Goal: Navigation & Orientation: Find specific page/section

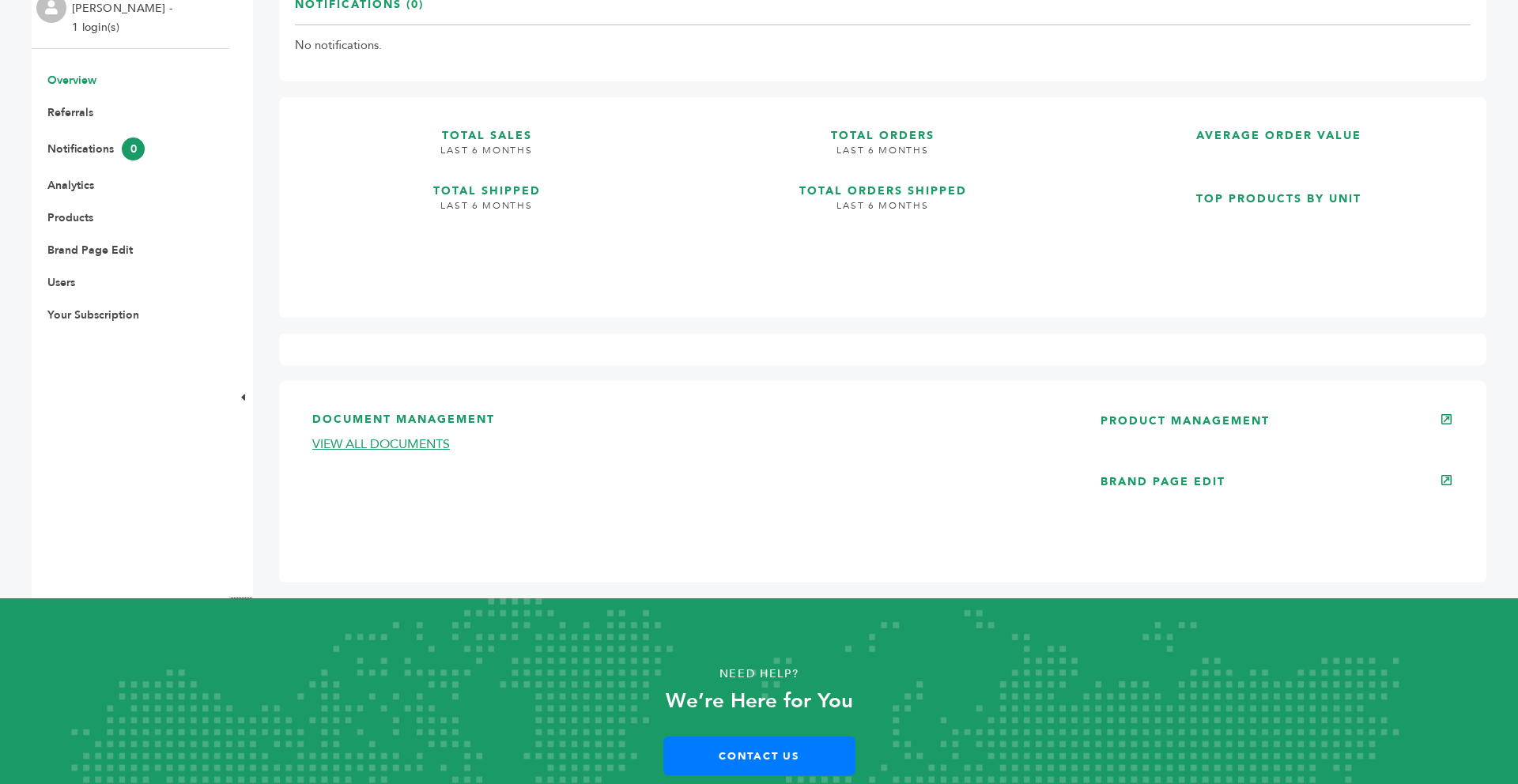
scroll to position [316, 0]
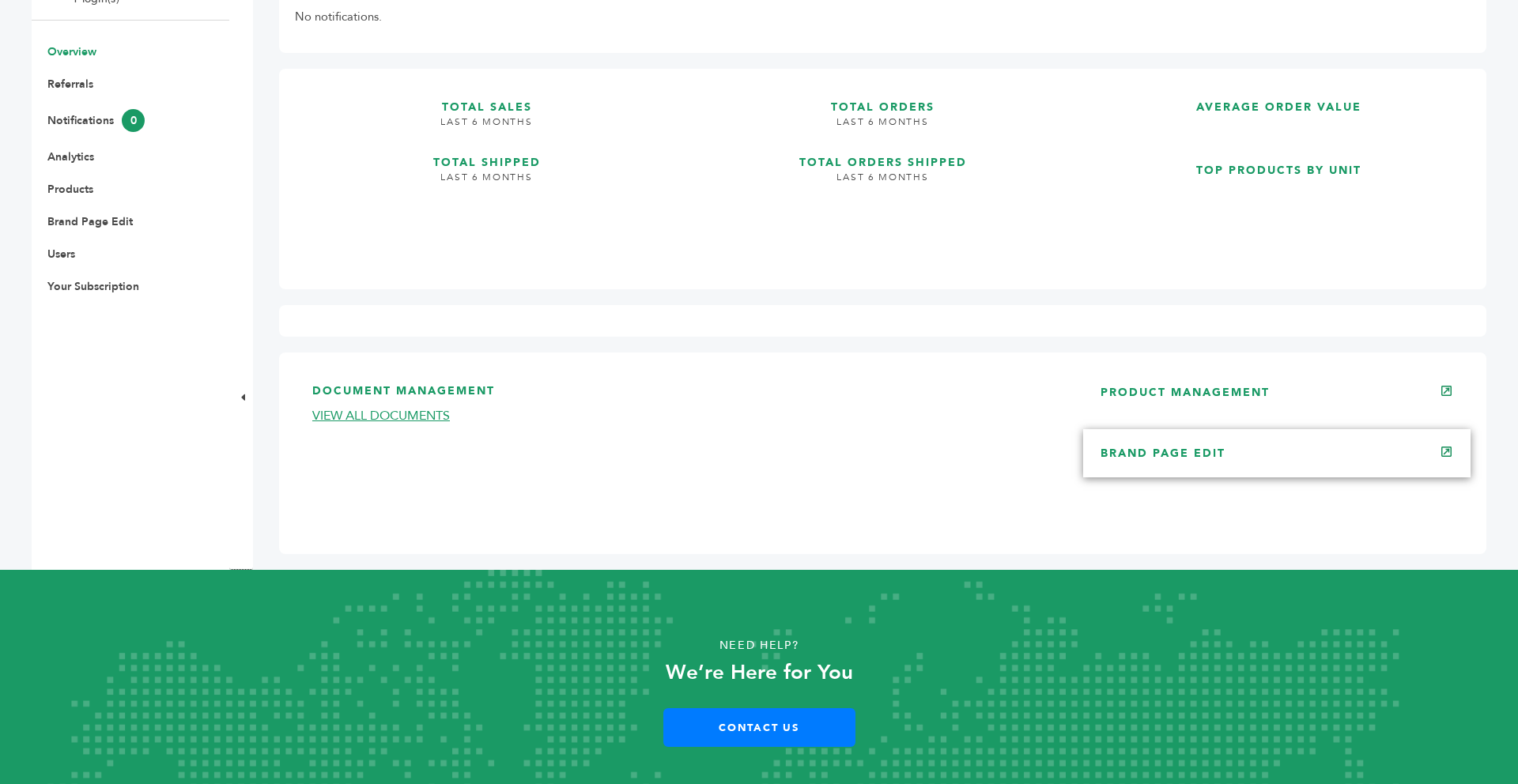
click at [1222, 457] on link "BRAND PAGE EDIT" at bounding box center [1163, 453] width 125 height 15
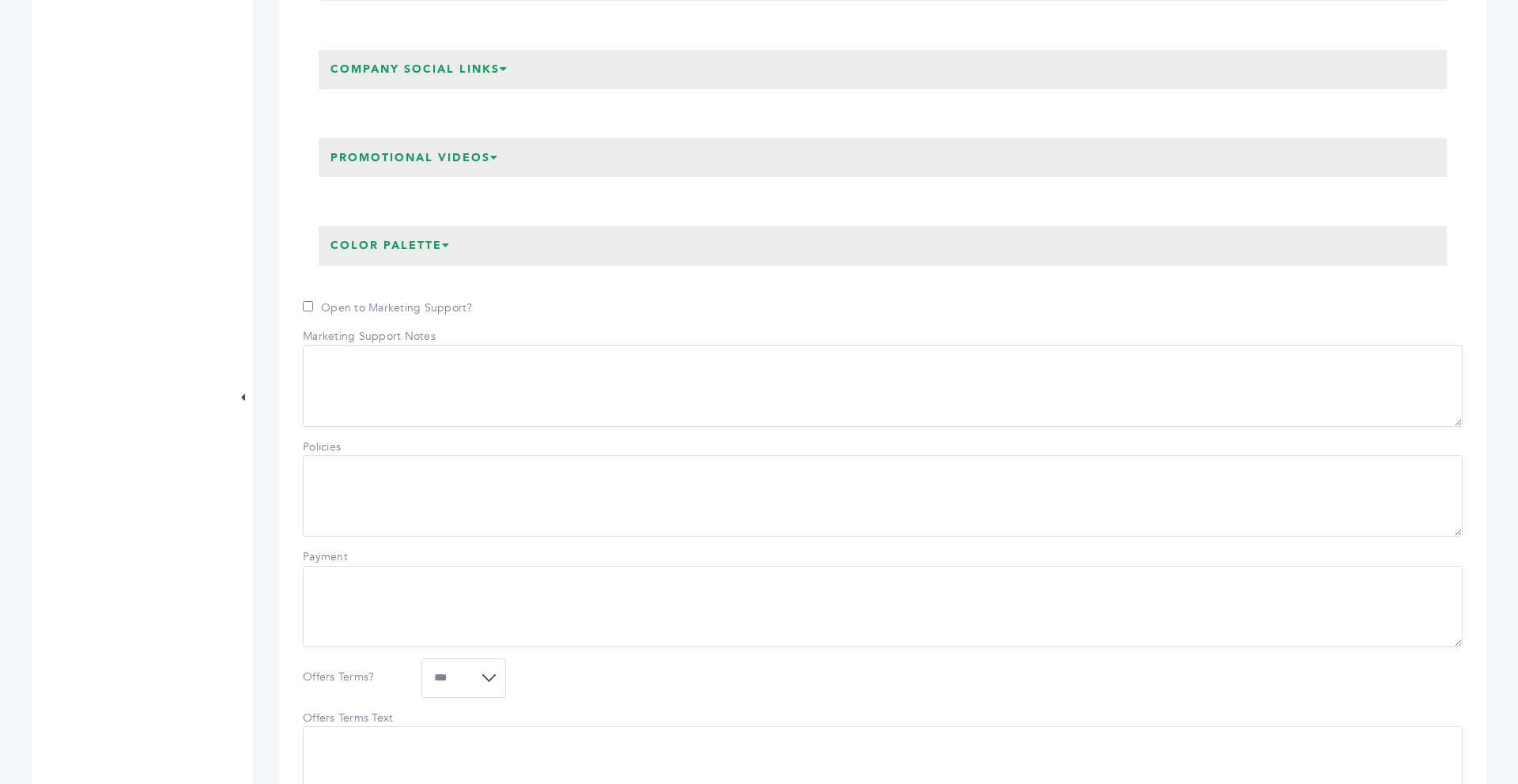
scroll to position [790, 0]
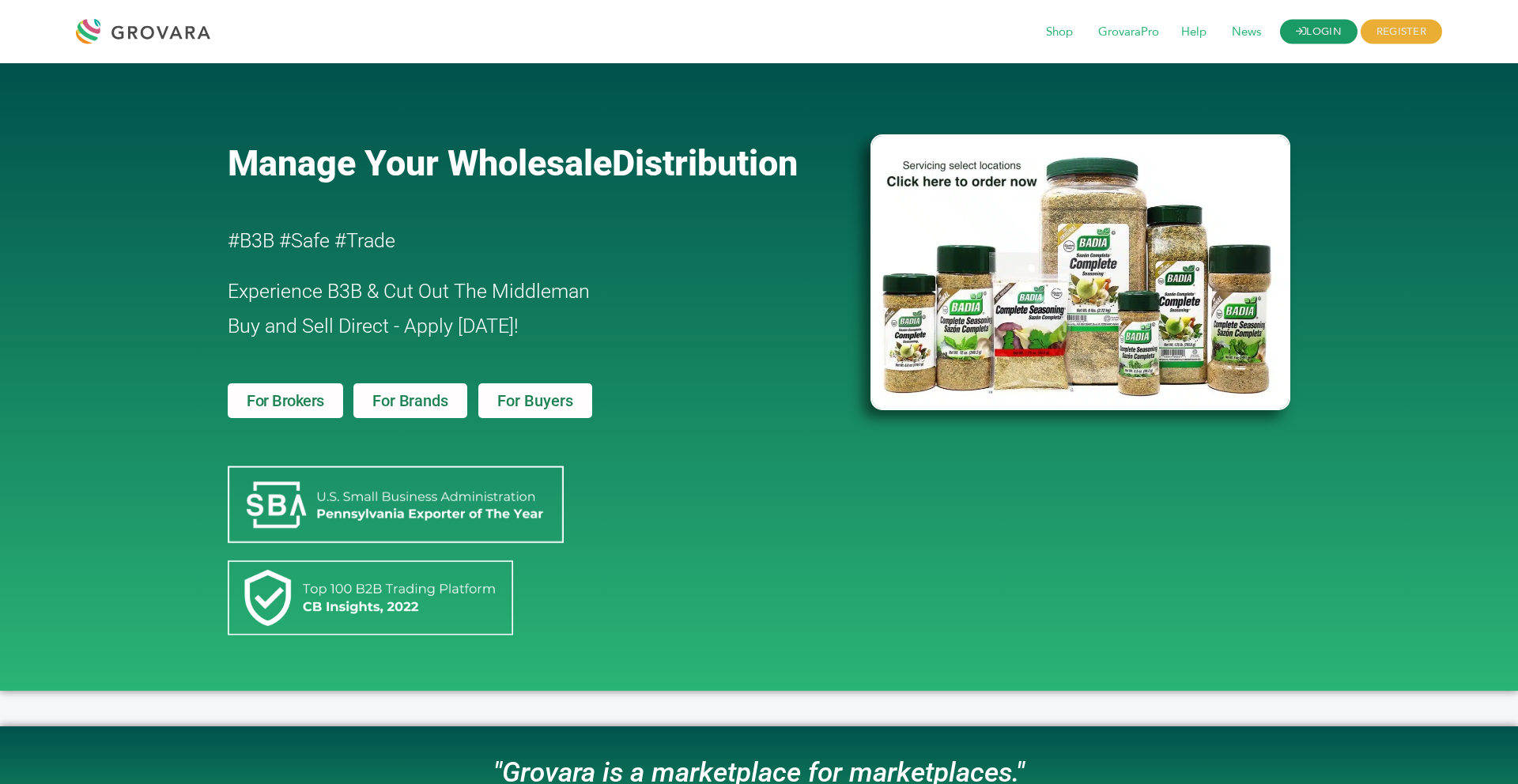
click at [1281, 30] on link "LOGIN" at bounding box center [1318, 32] width 77 height 25
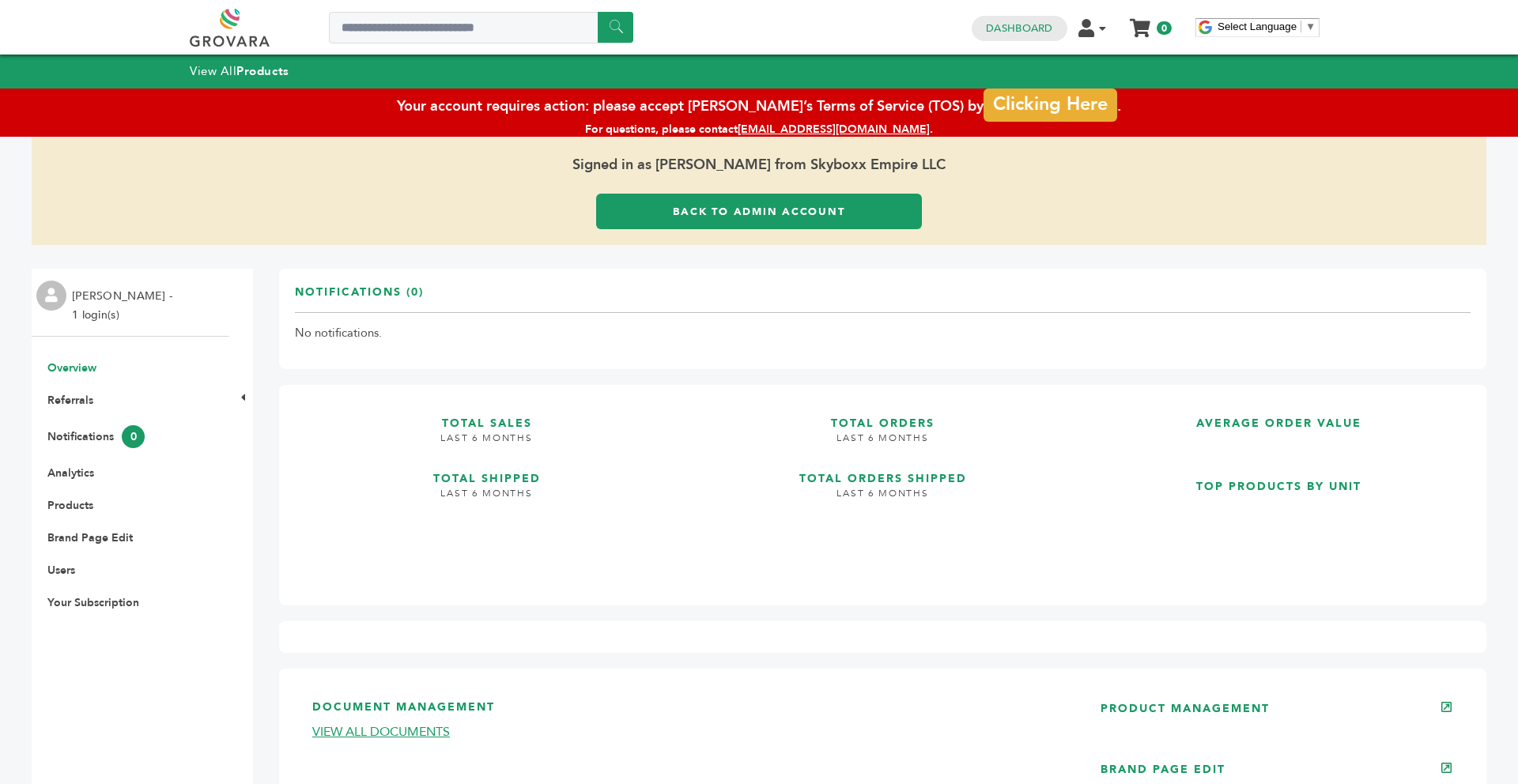
click at [726, 202] on link "Back to Admin Account" at bounding box center [758, 211] width 326 height 36
